Goal: Task Accomplishment & Management: Use online tool/utility

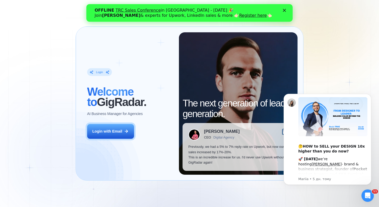
click at [109, 139] on div "Login ‍ Welcome to GigRadar. AI Business Manager for Agencies Login with Email" at bounding box center [129, 103] width 97 height 142
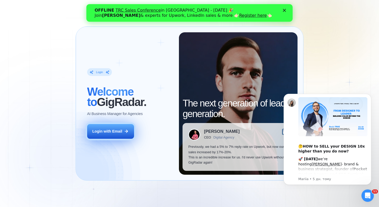
click at [106, 131] on div "Login with Email" at bounding box center [107, 130] width 30 height 5
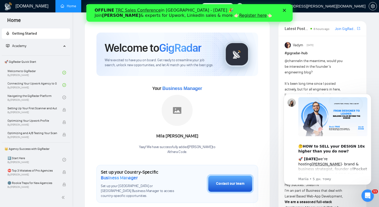
click at [286, 11] on div "Закрити" at bounding box center [285, 10] width 5 height 3
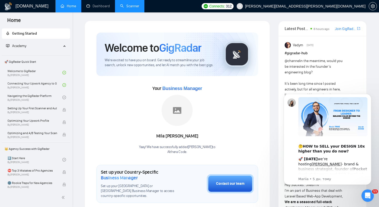
click at [132, 7] on link "Scanner" at bounding box center [129, 6] width 19 height 4
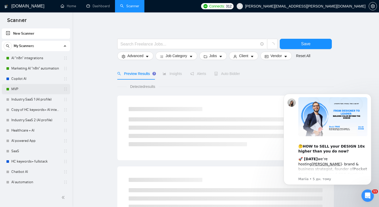
click at [18, 87] on link "MVP" at bounding box center [35, 89] width 49 height 10
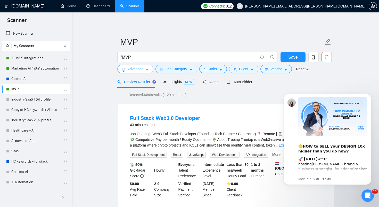
click at [137, 70] on span "Advanced" at bounding box center [135, 69] width 16 height 6
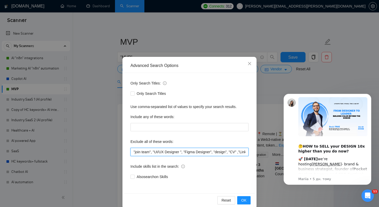
click at [133, 152] on input ""join team", "UI/UX Designer ", "Figma Designer", "design", "CV" ,"LinkedIn pro…" at bounding box center [189, 151] width 118 height 8
click at [134, 151] on input "crypto"join team", "UI/UX Designer ", "Figma Designer", "design", "CV" ,"Linked…" at bounding box center [189, 151] width 118 height 8
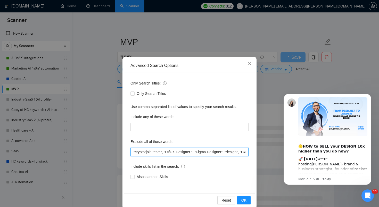
click at [146, 152] on input ""crypto"join team", "UI/UX Designer ", "Figma Designer", "design", "CV" ,"Linke…" at bounding box center [189, 151] width 118 height 8
type input ""crypto", "join team", "UI/UX Designer ", "Figma Designer", "design", "CV" ,"Li…"
click at [242, 199] on span "OK" at bounding box center [243, 200] width 5 height 6
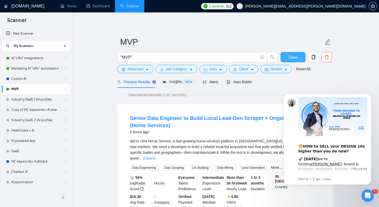
click at [292, 57] on span "Save" at bounding box center [292, 57] width 9 height 6
click at [24, 78] on link "Copilot AI" at bounding box center [35, 78] width 49 height 10
